Goal: Task Accomplishment & Management: Manage account settings

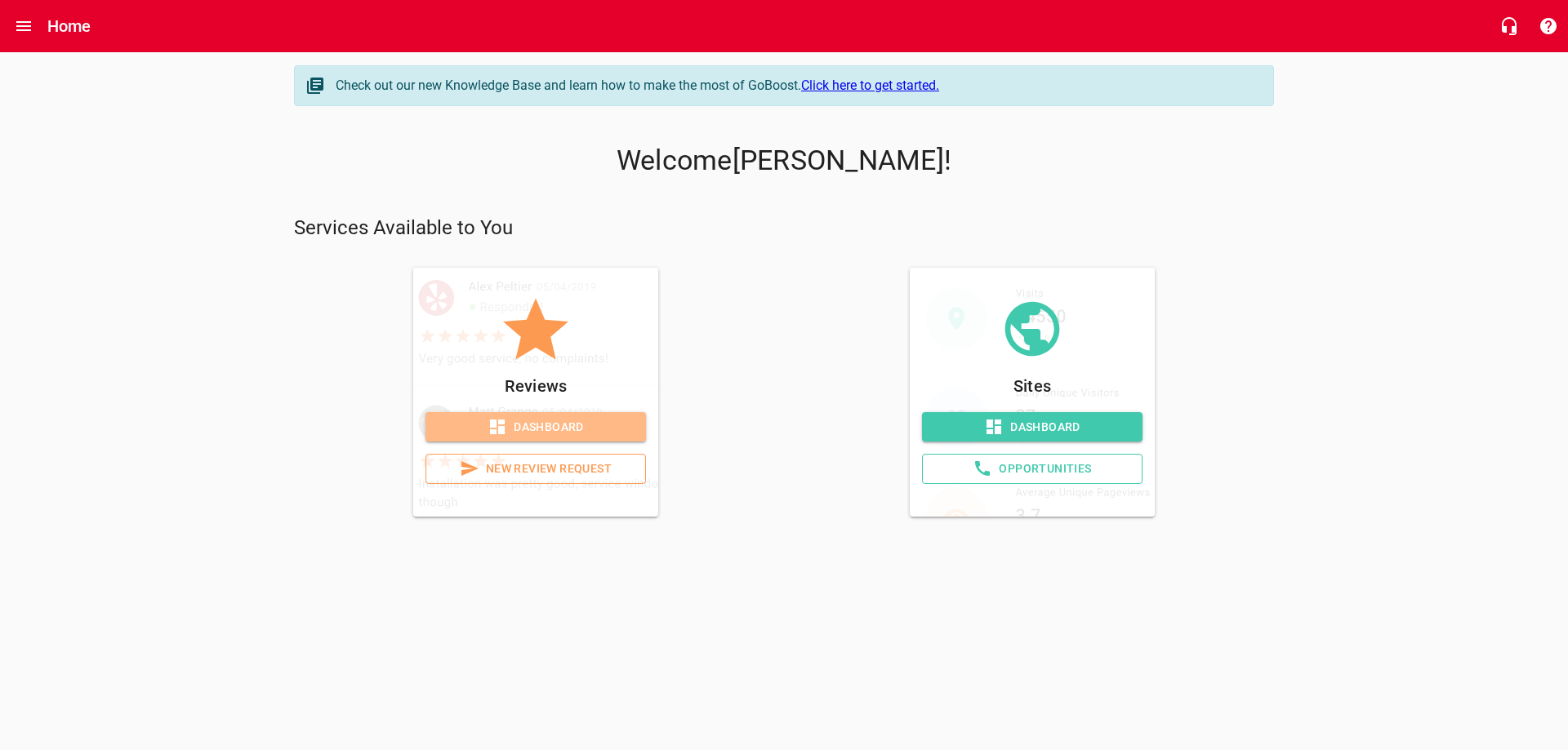
click at [528, 427] on span "Dashboard" at bounding box center [536, 426] width 194 height 20
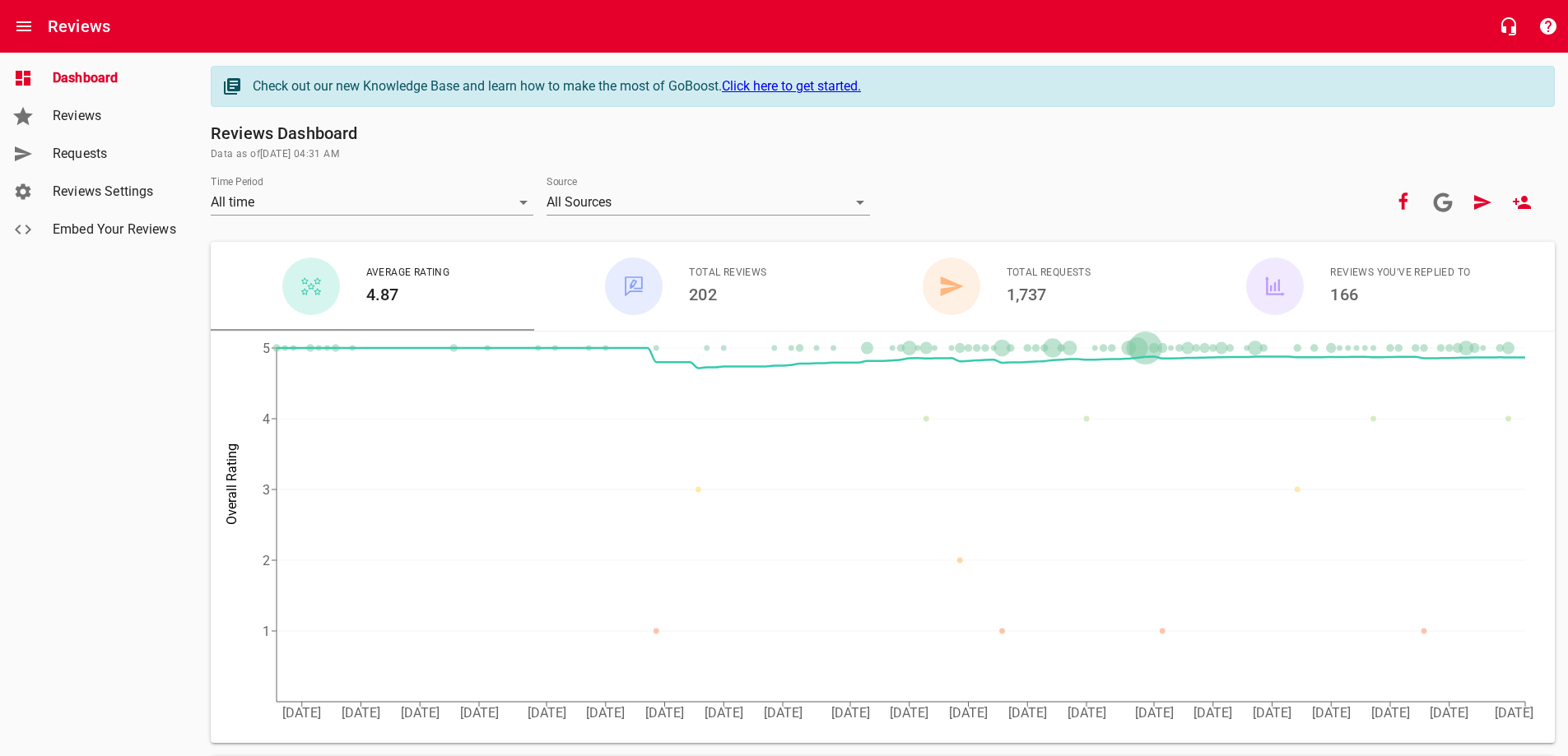
click at [86, 149] on span "Requests" at bounding box center [115, 154] width 125 height 20
